Goal: Task Accomplishment & Management: Use online tool/utility

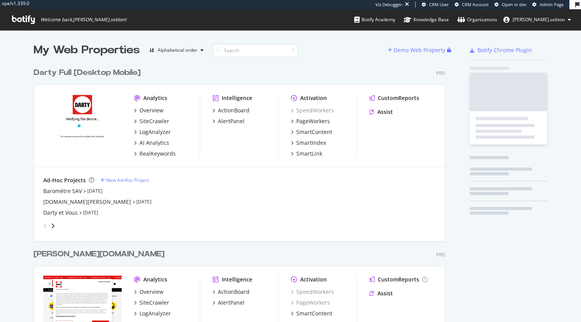
scroll to position [1371, 411]
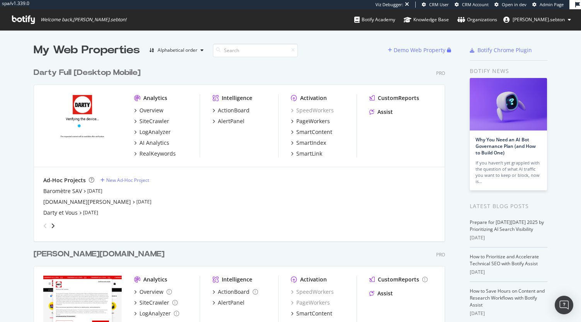
click at [547, 3] on span "Admin Page" at bounding box center [552, 5] width 24 height 6
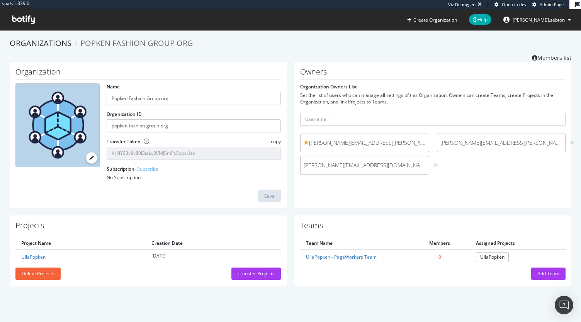
click at [31, 20] on icon at bounding box center [23, 19] width 23 height 8
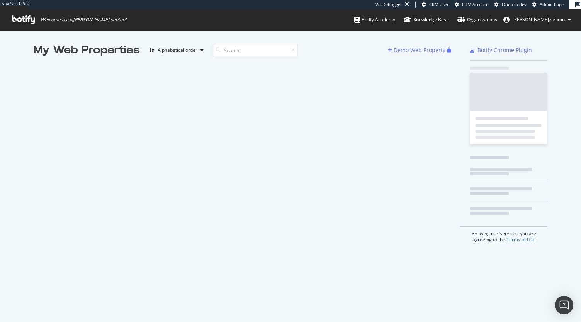
scroll to position [316, 569]
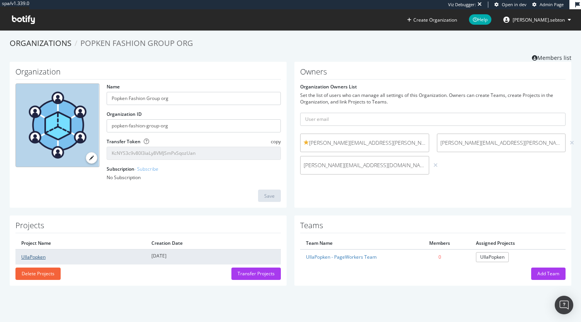
click at [28, 256] on link "UllaPopken" at bounding box center [33, 257] width 24 height 7
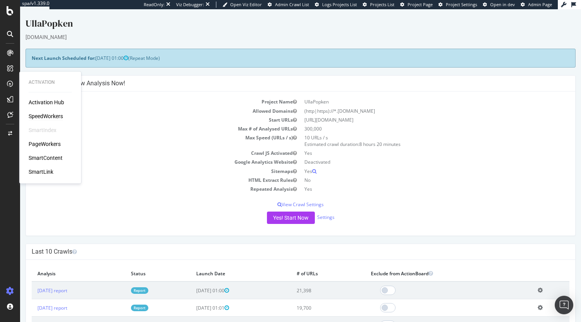
click at [44, 114] on div "SpeedWorkers" at bounding box center [46, 116] width 34 height 8
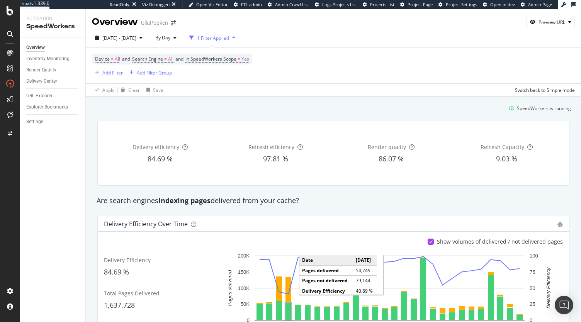
click at [117, 71] on div "Add Filter" at bounding box center [112, 73] width 20 height 7
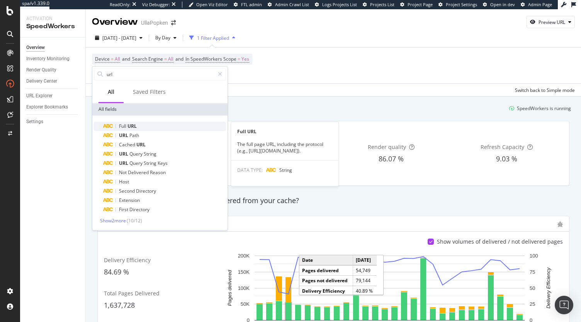
type input "url"
click at [131, 127] on span "URL" at bounding box center [131, 126] width 9 height 7
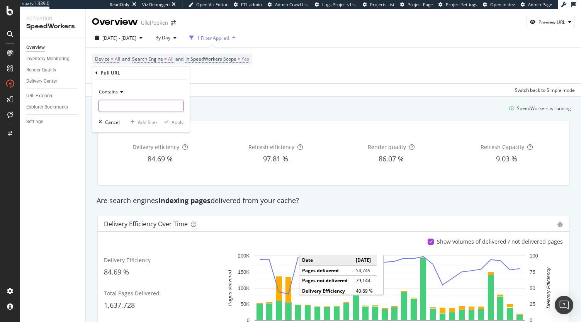
click at [123, 102] on input "text" at bounding box center [141, 106] width 84 height 12
type input "/discover/"
click at [171, 120] on div "Apply" at bounding box center [177, 122] width 12 height 7
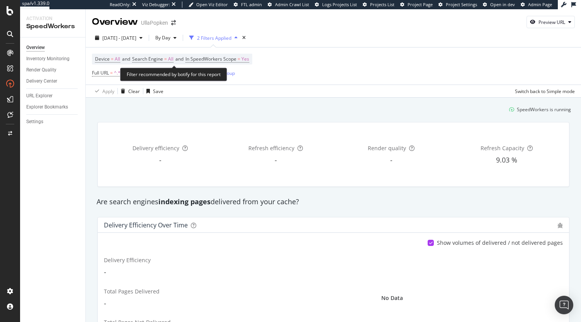
click at [152, 73] on div "Filter recommended by botify for this report" at bounding box center [173, 75] width 107 height 14
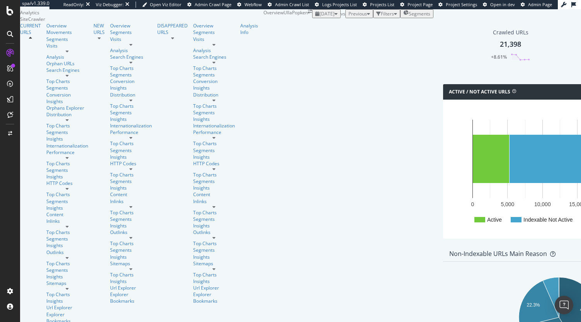
click at [409, 17] on span "Segments" at bounding box center [420, 13] width 22 height 7
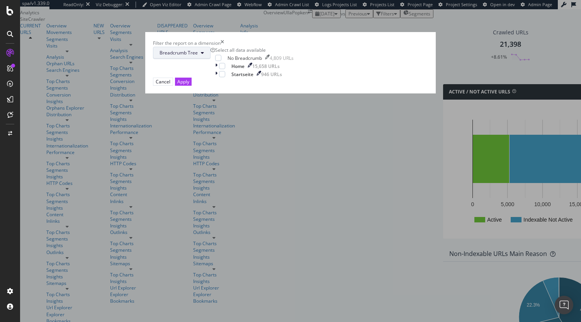
click at [198, 56] on span "Breadcrumb Tree" at bounding box center [179, 52] width 38 height 7
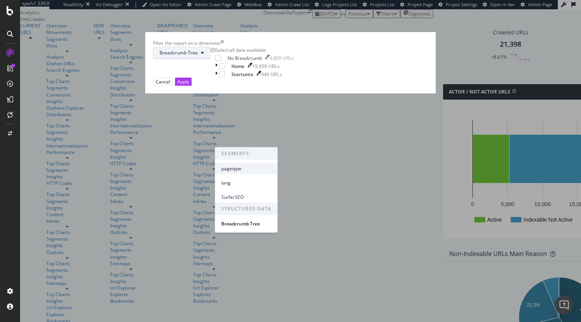
click at [241, 172] on div "pagetype" at bounding box center [246, 168] width 62 height 11
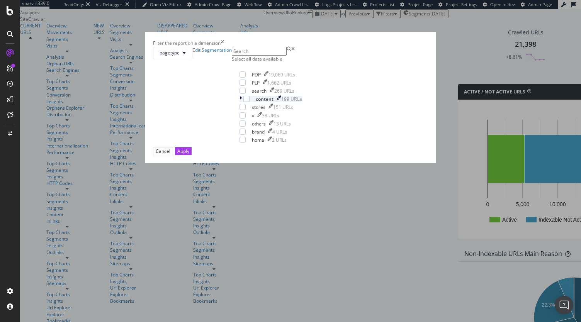
click at [239, 102] on icon "modal" at bounding box center [240, 99] width 2 height 7
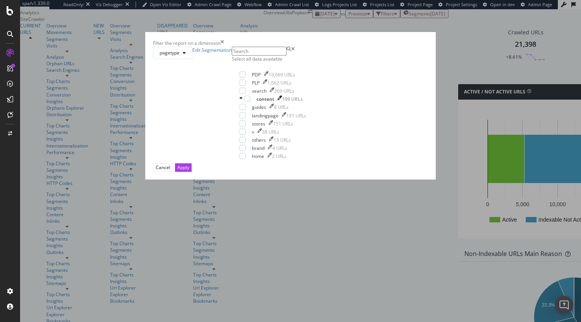
click at [265, 56] on input "modal" at bounding box center [259, 51] width 55 height 9
click at [239, 135] on div "modal" at bounding box center [242, 132] width 6 height 6
click at [189, 171] on div "Apply" at bounding box center [183, 167] width 12 height 7
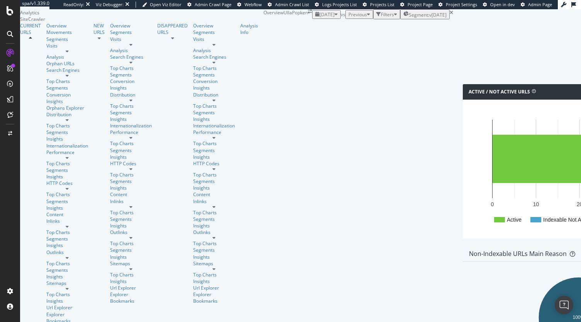
click at [319, 18] on span "2025 Oct. 5th" at bounding box center [326, 14] width 15 height 7
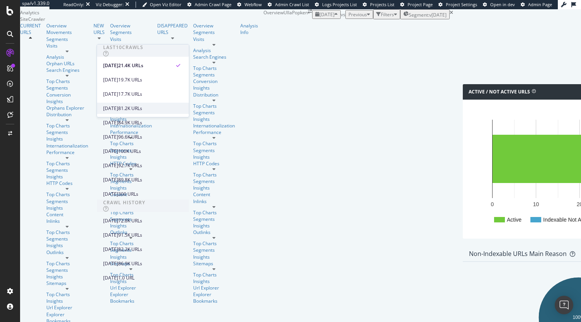
scroll to position [15, 0]
click at [142, 105] on div "81.2K URLs" at bounding box center [130, 108] width 24 height 7
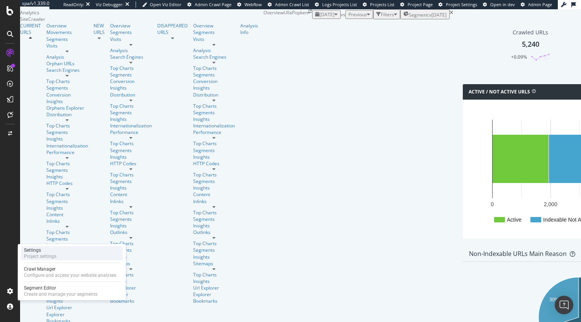
click at [44, 257] on div "Project settings" at bounding box center [40, 256] width 32 height 6
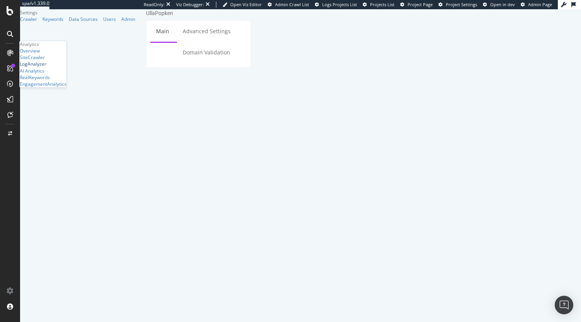
click at [36, 68] on div "LogAnalyzer" at bounding box center [33, 64] width 27 height 7
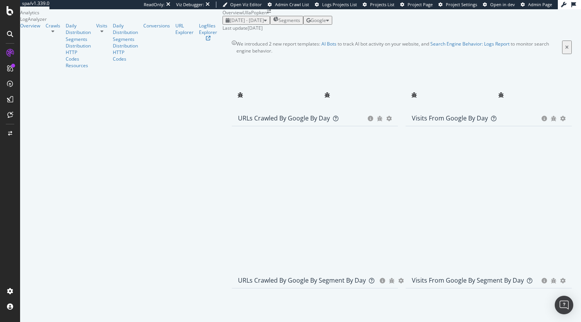
click at [278, 24] on span "Segments" at bounding box center [289, 20] width 22 height 7
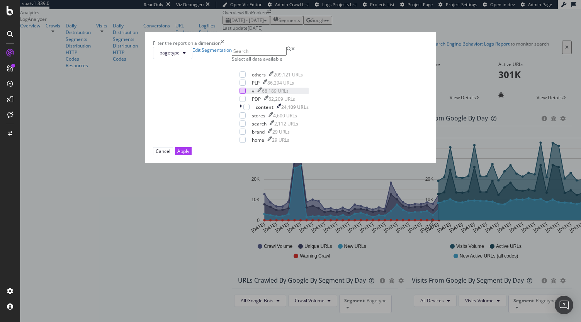
click at [239, 94] on div "modal" at bounding box center [242, 91] width 6 height 6
click at [189, 155] on div "Apply" at bounding box center [183, 151] width 12 height 7
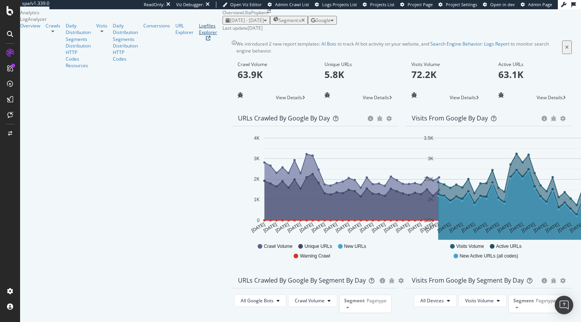
click at [199, 36] on div "Logfiles Explorer" at bounding box center [208, 28] width 18 height 13
click at [301, 18] on icon "button" at bounding box center [302, 20] width 3 height 5
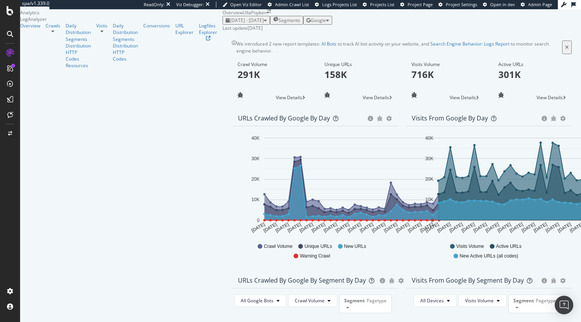
scroll to position [286, 0]
click at [367, 297] on span "Pagetype" at bounding box center [377, 300] width 20 height 7
click at [278, 21] on span "Segments" at bounding box center [289, 20] width 22 height 7
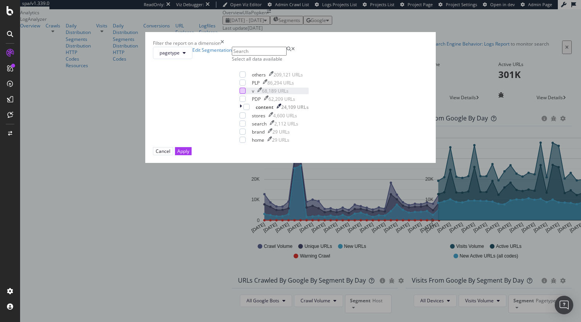
click at [239, 94] on div "modal" at bounding box center [242, 91] width 6 height 6
click at [189, 155] on div "Apply" at bounding box center [183, 151] width 12 height 7
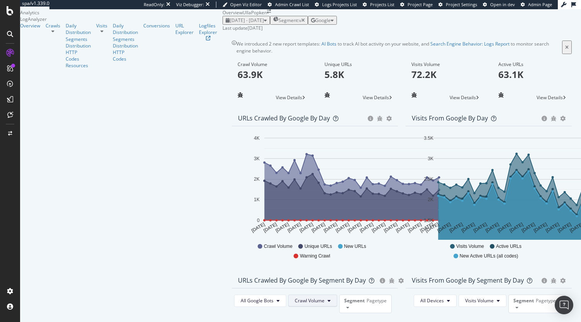
scroll to position [155, 0]
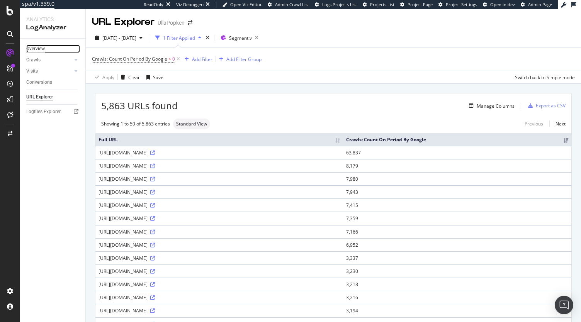
drag, startPoint x: 36, startPoint y: 48, endPoint x: 44, endPoint y: 52, distance: 8.7
click at [36, 48] on div "Overview" at bounding box center [35, 49] width 19 height 8
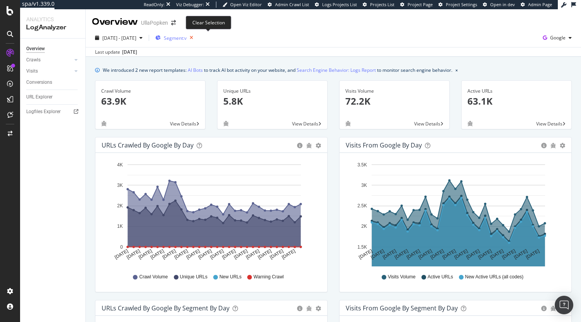
click at [196, 37] on icon "button" at bounding box center [192, 37] width 10 height 11
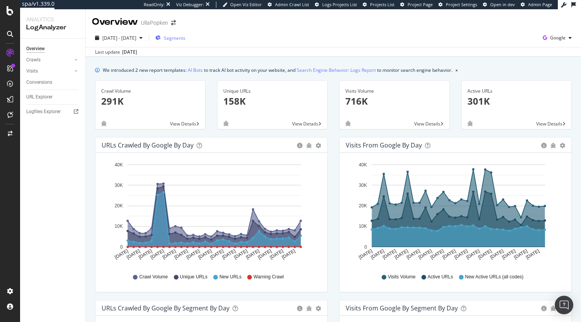
click at [185, 35] on span "Segments" at bounding box center [175, 38] width 22 height 7
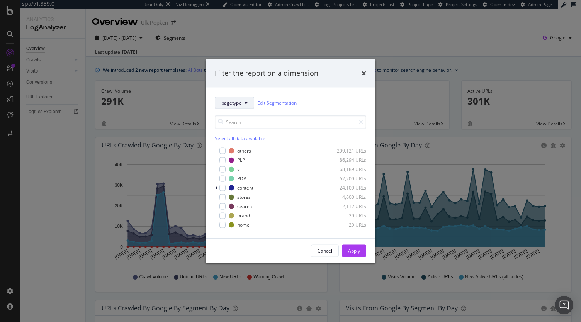
click at [233, 100] on span "pagetype" at bounding box center [231, 103] width 20 height 7
click at [363, 75] on icon "times" at bounding box center [364, 73] width 5 height 6
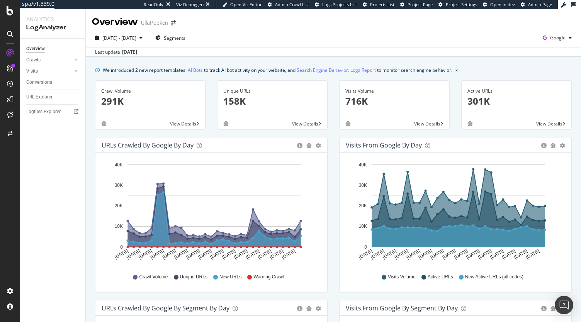
click at [343, 33] on div "2025 Sep. 9th - Oct. 8th Segments Google" at bounding box center [333, 39] width 495 height 15
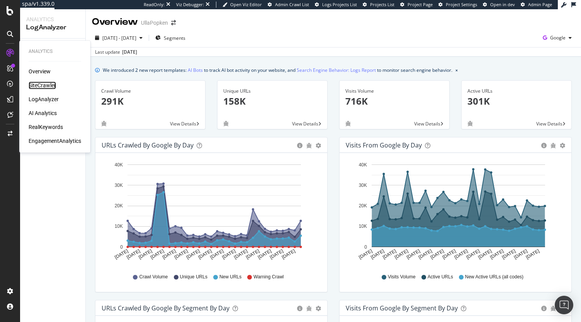
click at [41, 84] on div "SiteCrawler" at bounding box center [42, 86] width 27 height 8
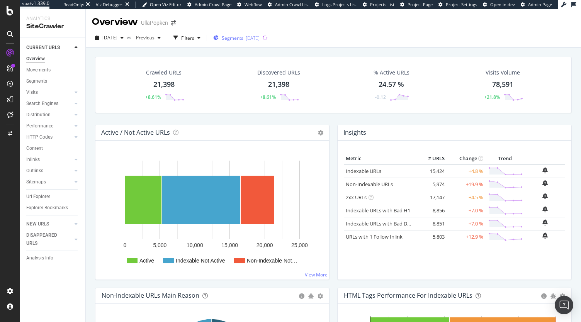
click at [259, 40] on div "2025-07-22" at bounding box center [253, 38] width 14 height 7
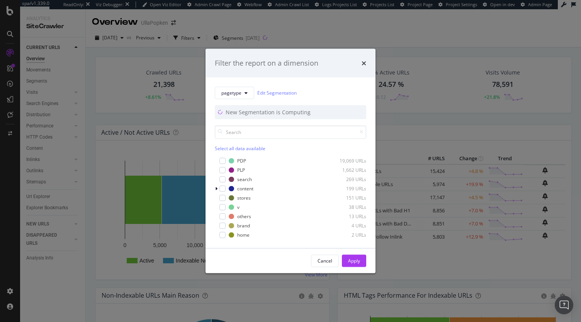
click at [311, 23] on div "Filter the report on a dimension pagetype Edit Segmentation New Segmentation is…" at bounding box center [290, 161] width 581 height 322
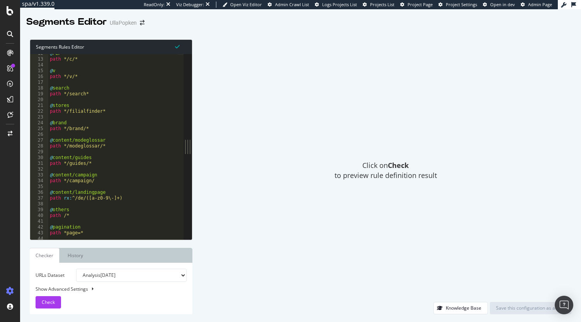
scroll to position [161, 0]
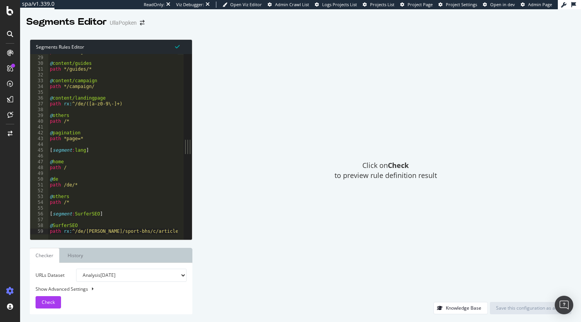
type textarea "path rx:^/de/[PERSON_NAME]/sport-bhs/c/articlegroup_310-11|/v/still-bhs|/v/trag…"
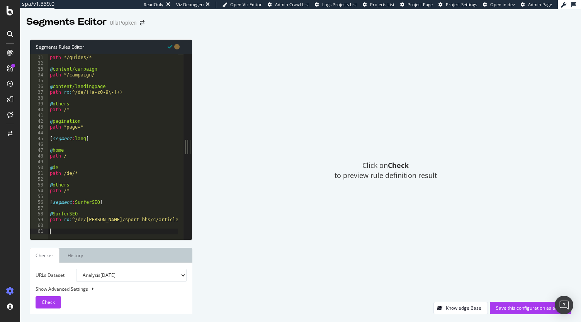
scroll to position [173, 0]
paste textarea ")"
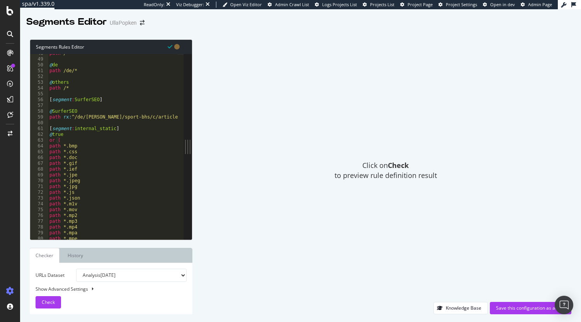
scroll to position [272, 0]
type textarea "path *.mov"
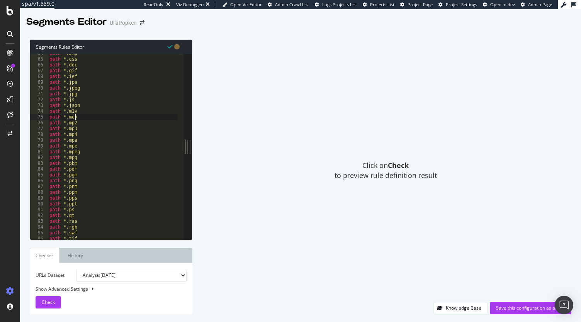
scroll to position [445, 0]
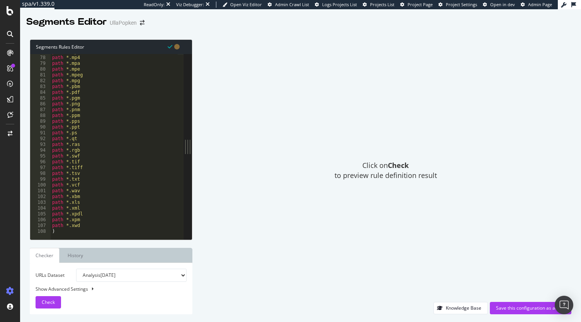
click at [50, 309] on div "URLs Dataset Analysis [DATE] Analysis [DATE] Analysis [DATE] Analysis [DATE] An…" at bounding box center [111, 288] width 163 height 51
click at [49, 308] on div "Check" at bounding box center [48, 303] width 13 height 12
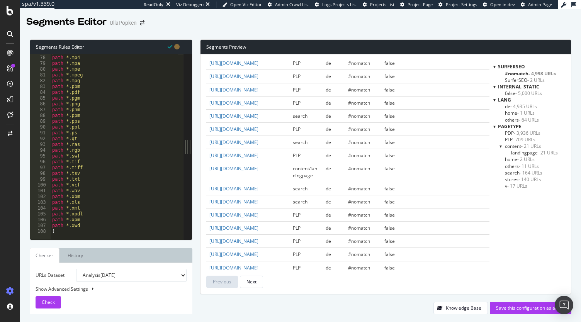
scroll to position [0, 0]
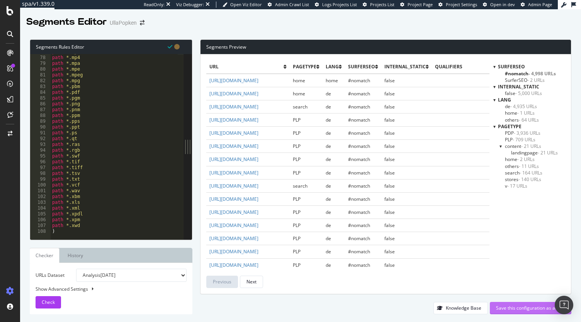
click at [508, 308] on div "Save this configuration as active" at bounding box center [530, 308] width 69 height 7
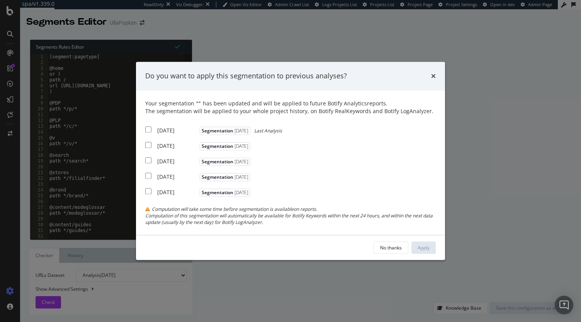
click at [165, 128] on div "[DATE]" at bounding box center [177, 131] width 41 height 8
checkbox input "true"
click at [426, 251] on div "Apply" at bounding box center [424, 248] width 12 height 12
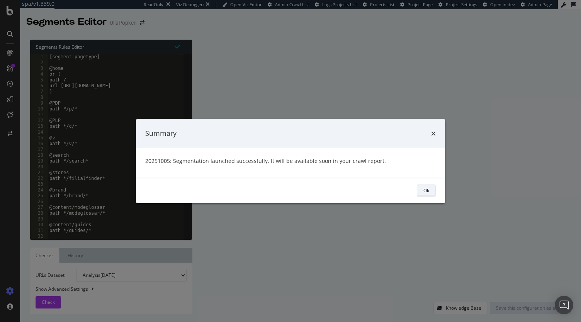
click at [428, 192] on div "Ok" at bounding box center [426, 190] width 6 height 7
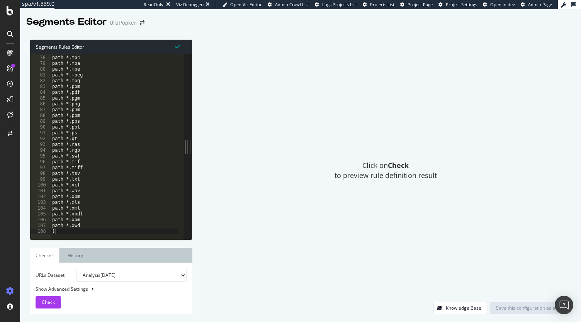
scroll to position [445, 0]
type textarea "path *.pps"
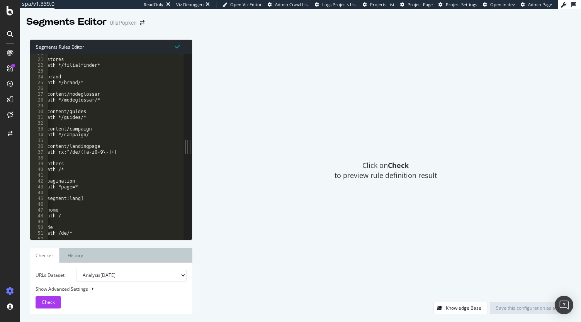
scroll to position [0, 0]
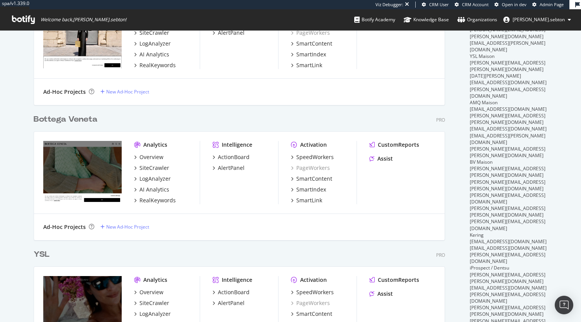
scroll to position [305, 0]
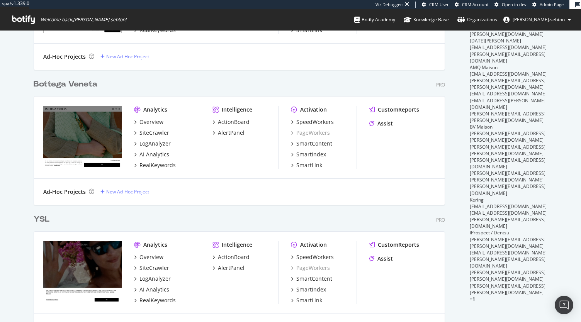
click at [36, 221] on div "YSL" at bounding box center [42, 219] width 16 height 11
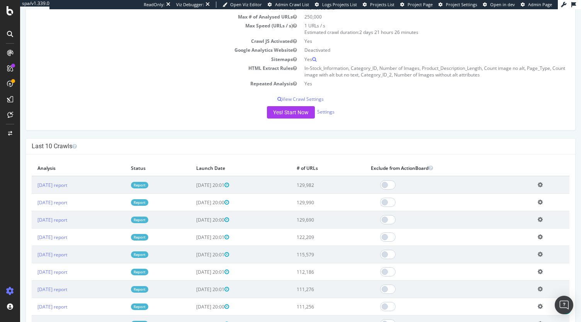
scroll to position [123, 0]
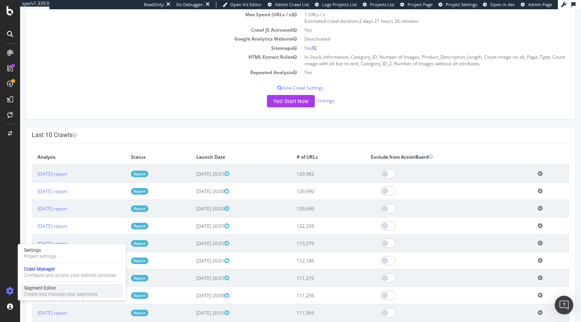
click at [48, 286] on div "Segment Editor" at bounding box center [60, 288] width 73 height 6
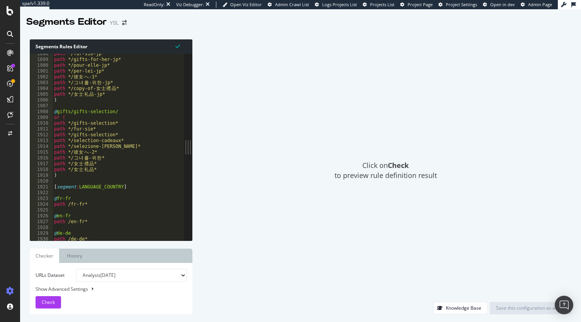
scroll to position [10994, 0]
type textarea ")"
click at [144, 177] on div "path */fur-sie-jp* path */gifts-for-her-jp* path */pour-elle-jp* path */per-lei…" at bounding box center [116, 150] width 126 height 199
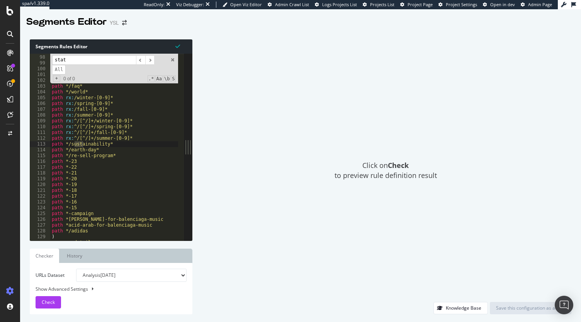
scroll to position [561, 0]
type input "static"
click at [144, 177] on div "path rx : ^/[^/]+/fall-[0-9]* path rx : ^/[^/]+/summer-[0-9]* path */bottega-se…" at bounding box center [114, 148] width 128 height 199
click at [111, 59] on input "static" at bounding box center [94, 60] width 84 height 10
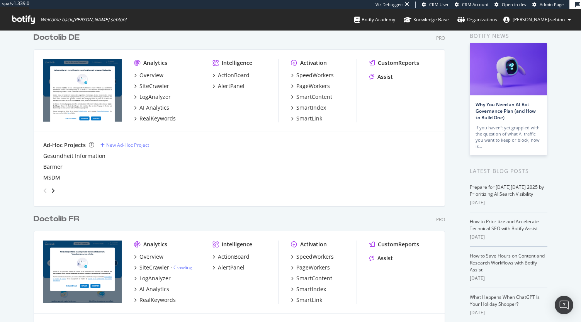
scroll to position [36, 0]
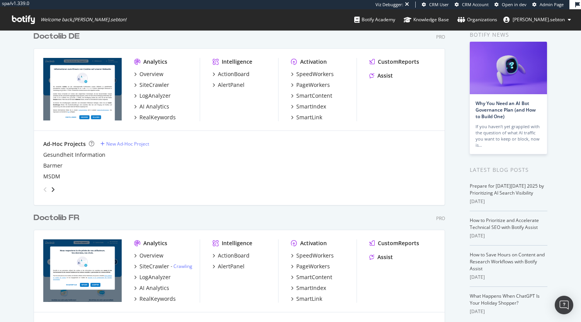
click at [64, 217] on div "Doctolib FR" at bounding box center [57, 217] width 46 height 11
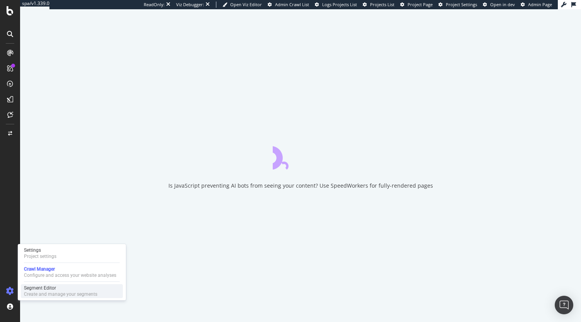
click at [44, 285] on div "Segment Editor" at bounding box center [60, 288] width 73 height 6
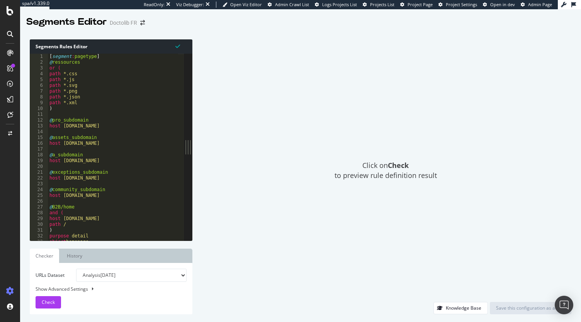
type textarea "host a.doctolib.fr"
click at [154, 163] on div "[ segment : pagetype ] @ ressources or ( path *.css path *.js path *.svg path *…" at bounding box center [123, 150] width 151 height 193
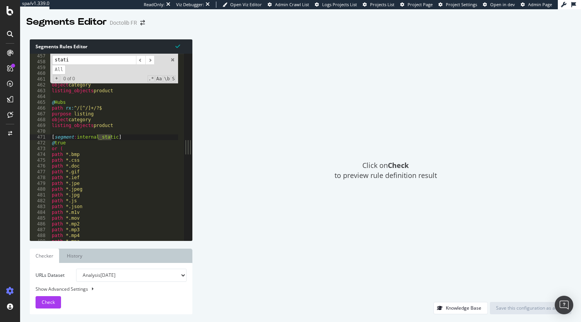
scroll to position [2643, 0]
type input "stati"
click at [80, 161] on div "@ spe+city path rx : ^/[a-z0-9-]+/[a-z0-9-]+/?$ flag p1 purpose listing object …" at bounding box center [125, 149] width 151 height 193
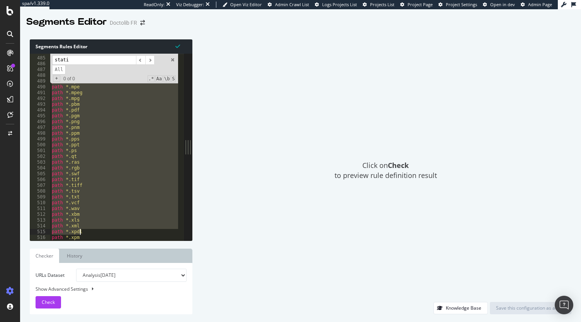
scroll to position [2820, 0]
drag, startPoint x: 52, startPoint y: 139, endPoint x: 82, endPoint y: 235, distance: 100.9
click at [82, 235] on div "path *.css 487 488 489 490 491 492 493 494 495 496 497 498 499 500 501 502 503 …" at bounding box center [107, 147] width 154 height 187
type textarea "path *.xwd )"
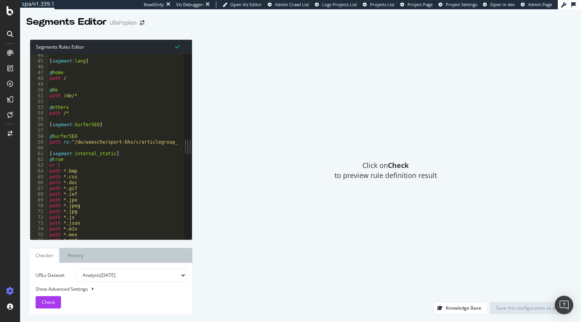
scroll to position [445, 0]
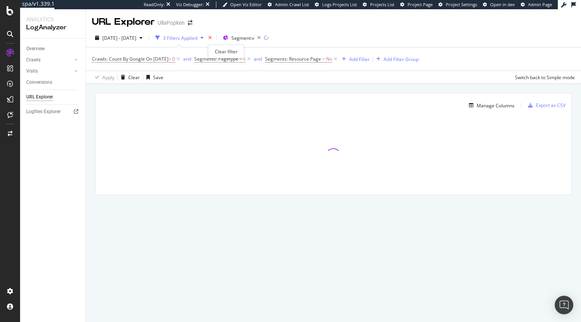
click at [212, 39] on icon "times" at bounding box center [209, 38] width 3 height 5
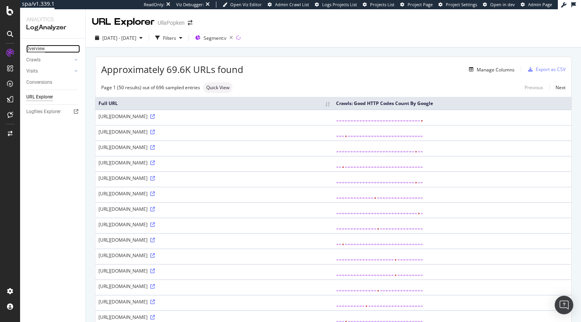
click at [39, 50] on div "Overview" at bounding box center [35, 49] width 19 height 8
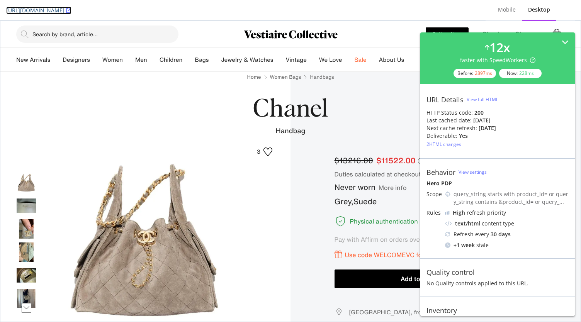
scroll to position [87, 0]
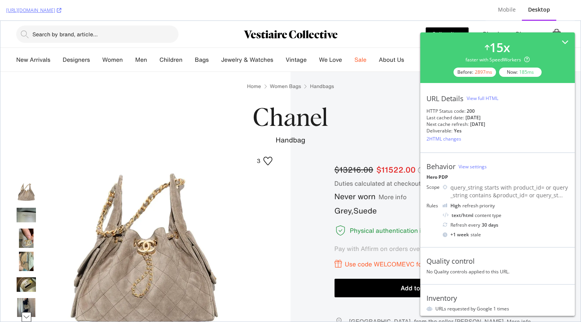
scroll to position [69, 0]
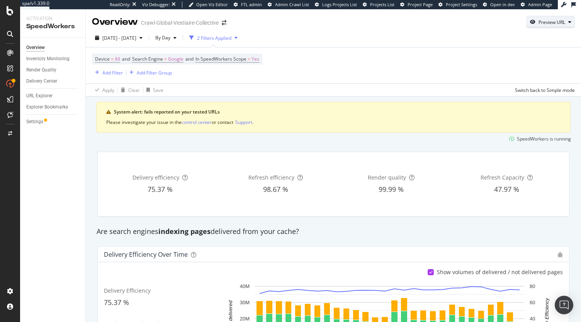
click at [531, 25] on div "Preview URL" at bounding box center [551, 22] width 48 height 11
click at [512, 65] on div "Preview" at bounding box center [521, 72] width 84 height 14
click at [511, 61] on input "url" at bounding box center [521, 58] width 84 height 14
paste input "[URL][DOMAIN_NAME]"
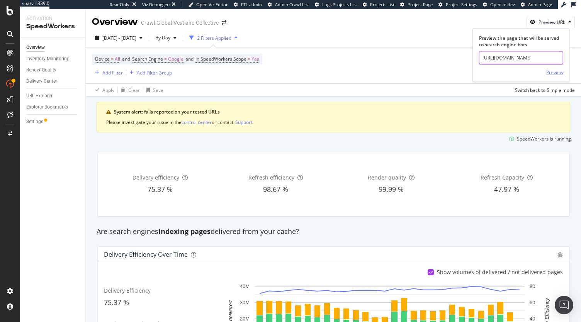
type input "[URL][DOMAIN_NAME]"
click at [557, 71] on div "Preview" at bounding box center [554, 72] width 17 height 7
